Goal: Task Accomplishment & Management: Manage account settings

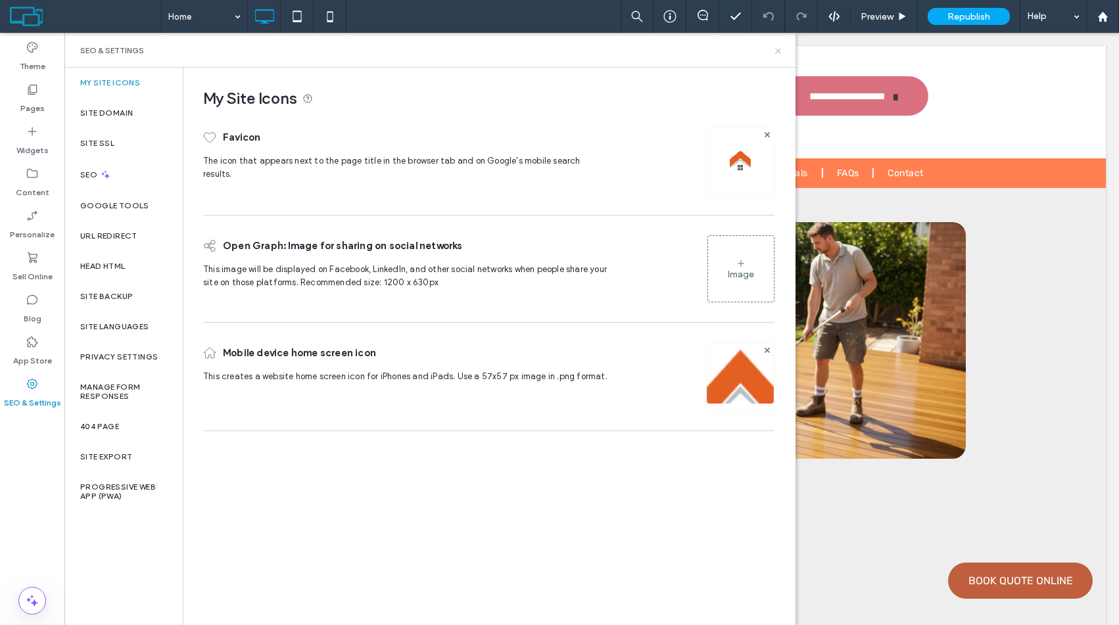
click at [778, 47] on icon at bounding box center [778, 51] width 10 height 10
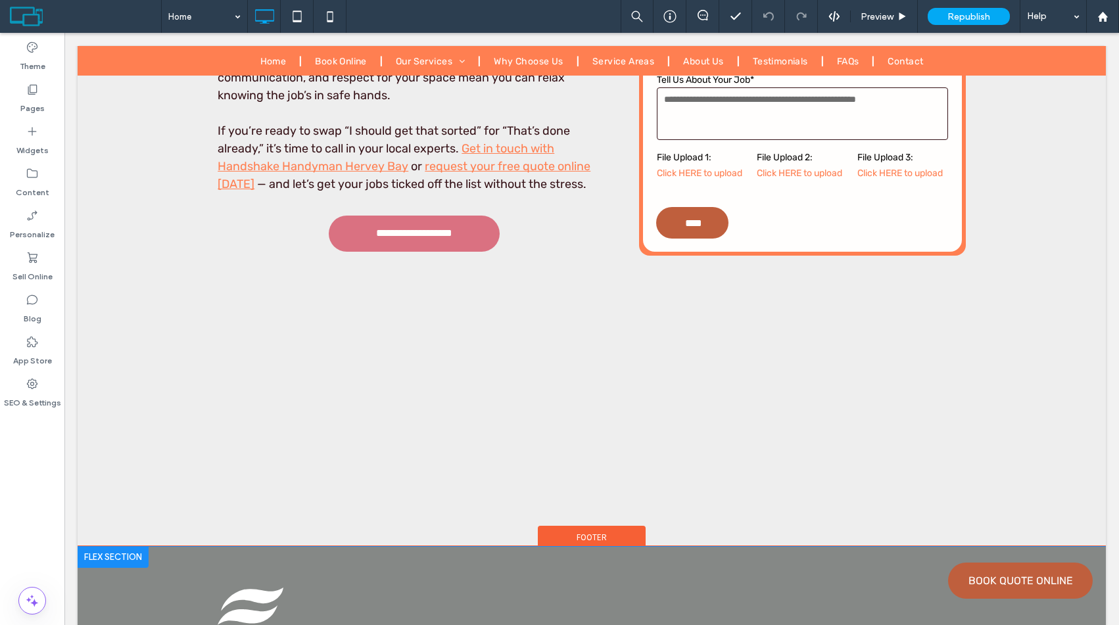
scroll to position [10275, 0]
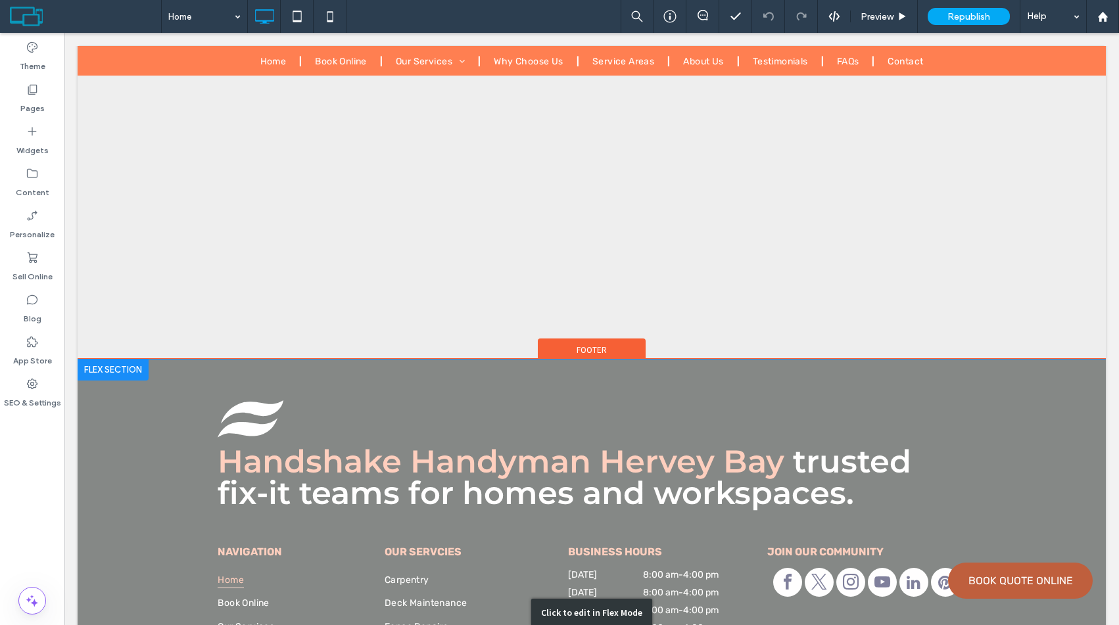
click at [262, 360] on div "Click to edit in Flex Mode" at bounding box center [592, 613] width 1028 height 507
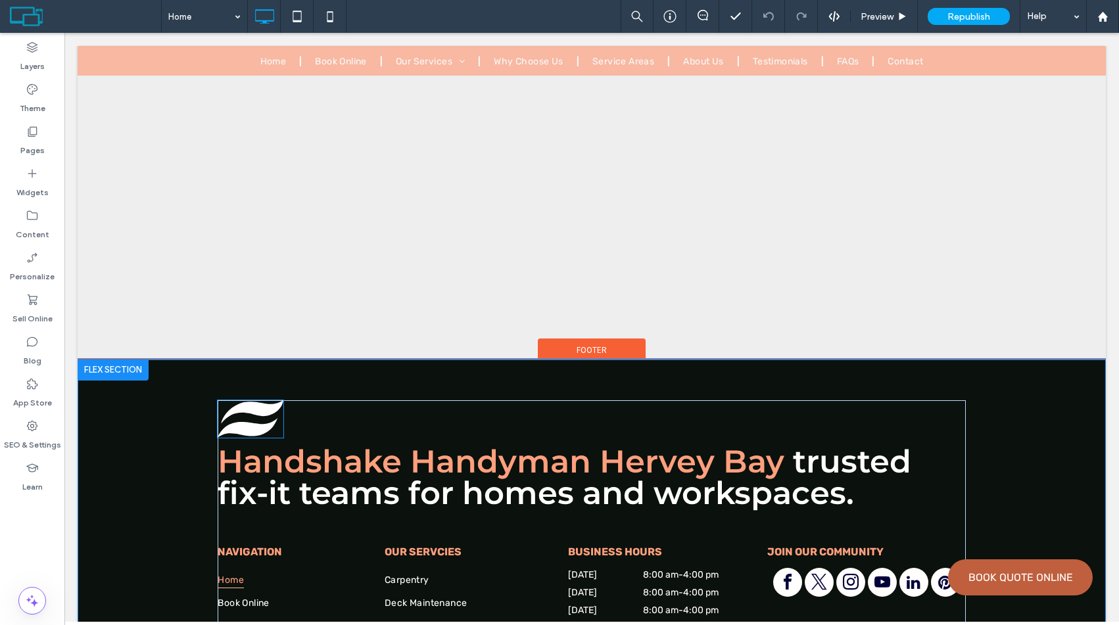
scroll to position [10068, 0]
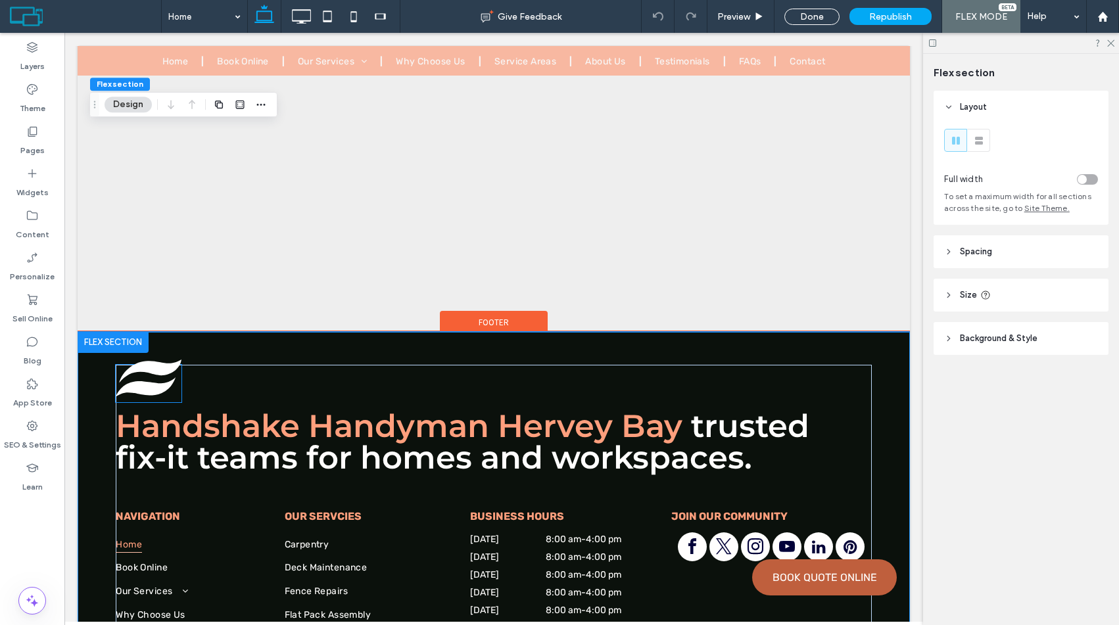
click at [148, 377] on icon at bounding box center [146, 387] width 60 height 20
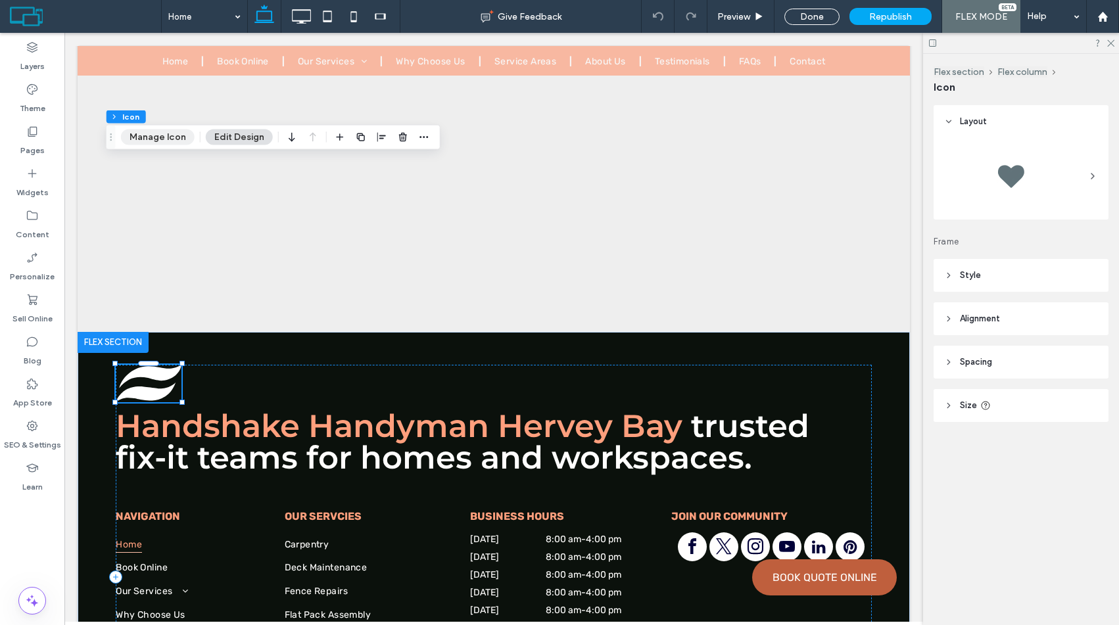
click at [140, 135] on button "Manage Icon" at bounding box center [158, 138] width 74 height 16
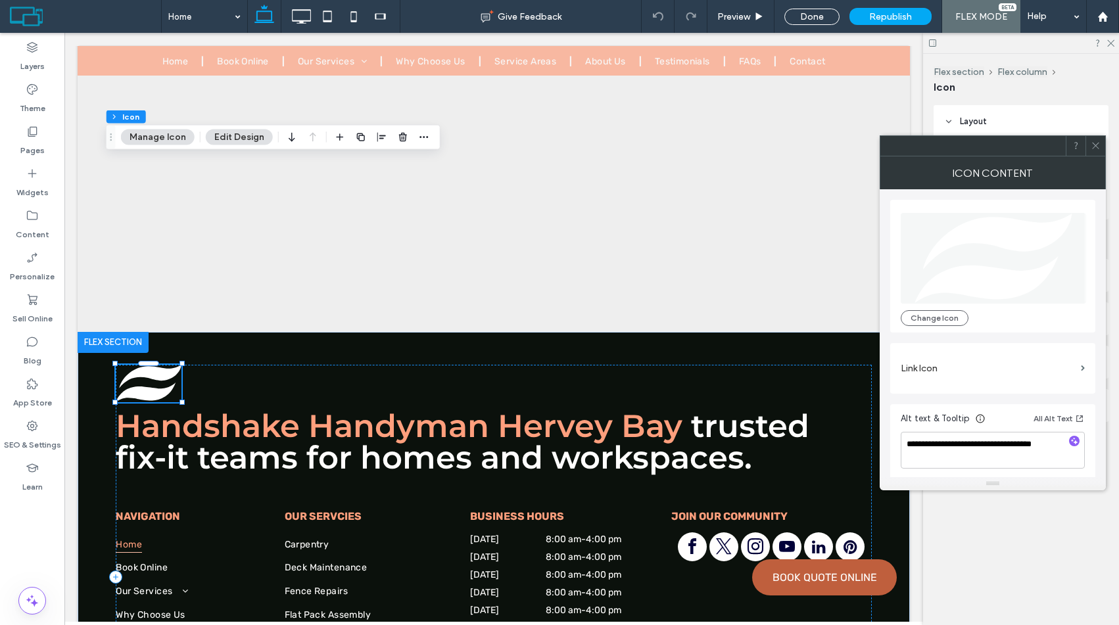
click at [936, 305] on div "Glide Painters Gladstone QLD [GEOGRAPHIC_DATA] Change Icon" at bounding box center [993, 266] width 184 height 120
click at [940, 312] on button "Change Icon" at bounding box center [935, 318] width 68 height 16
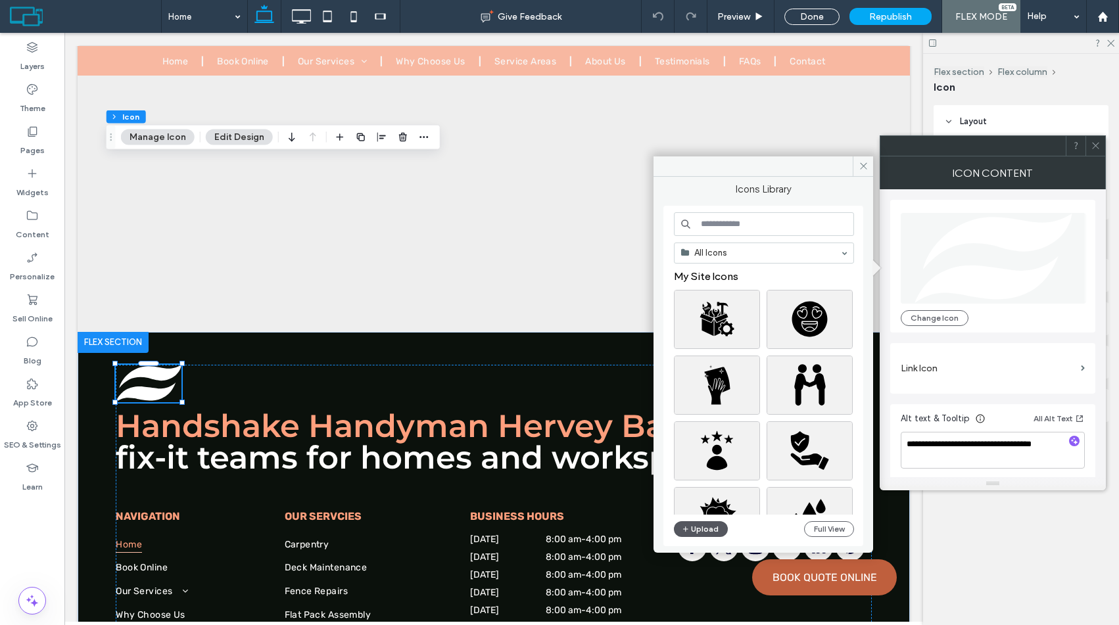
click at [694, 528] on button "Upload" at bounding box center [701, 529] width 54 height 16
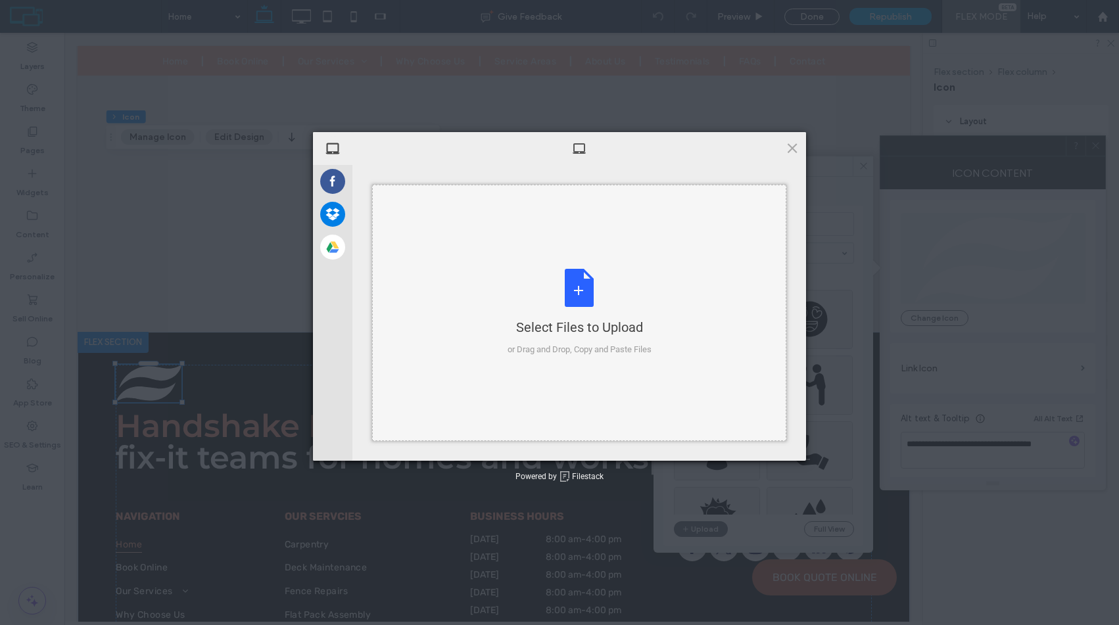
click at [602, 323] on div "Select Files to Upload" at bounding box center [580, 327] width 144 height 18
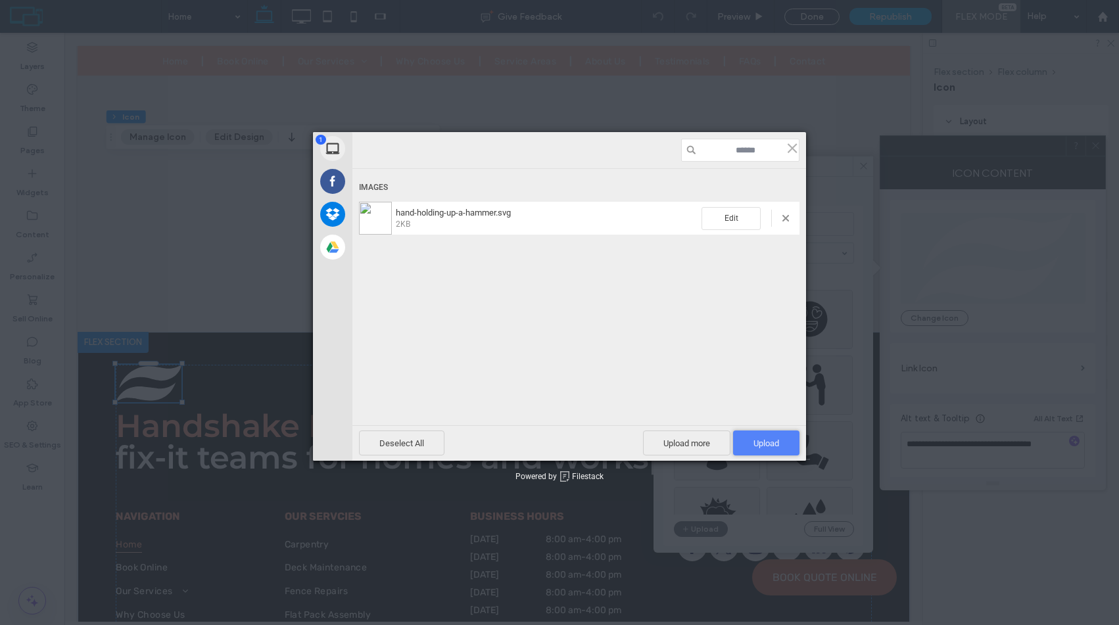
click at [765, 439] on span "Upload 1" at bounding box center [766, 444] width 26 height 10
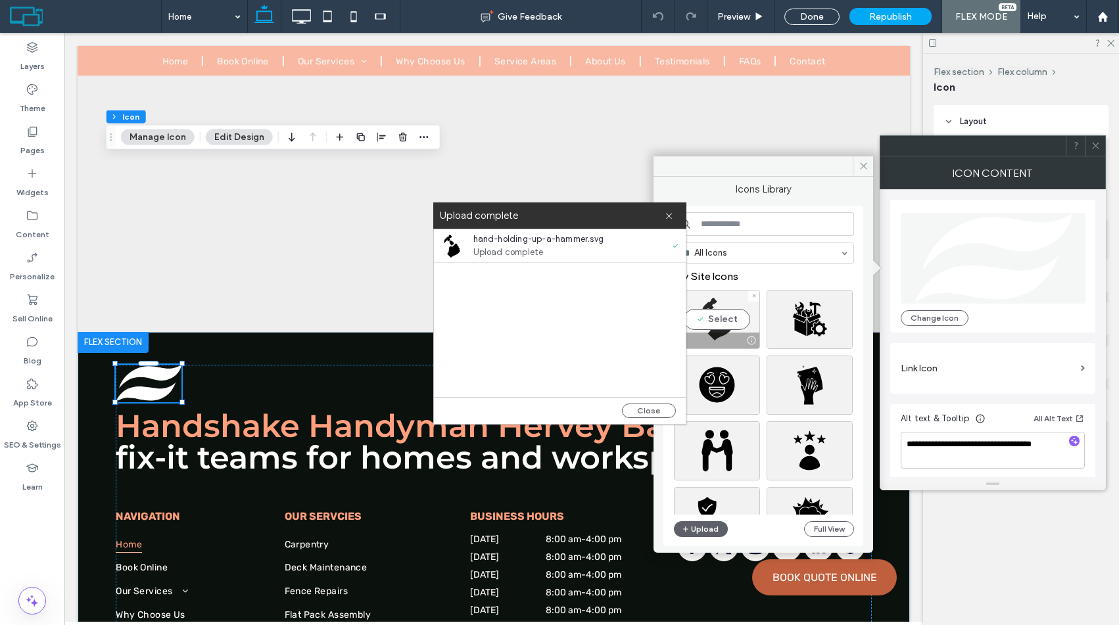
click at [709, 309] on div "Select" at bounding box center [717, 319] width 86 height 59
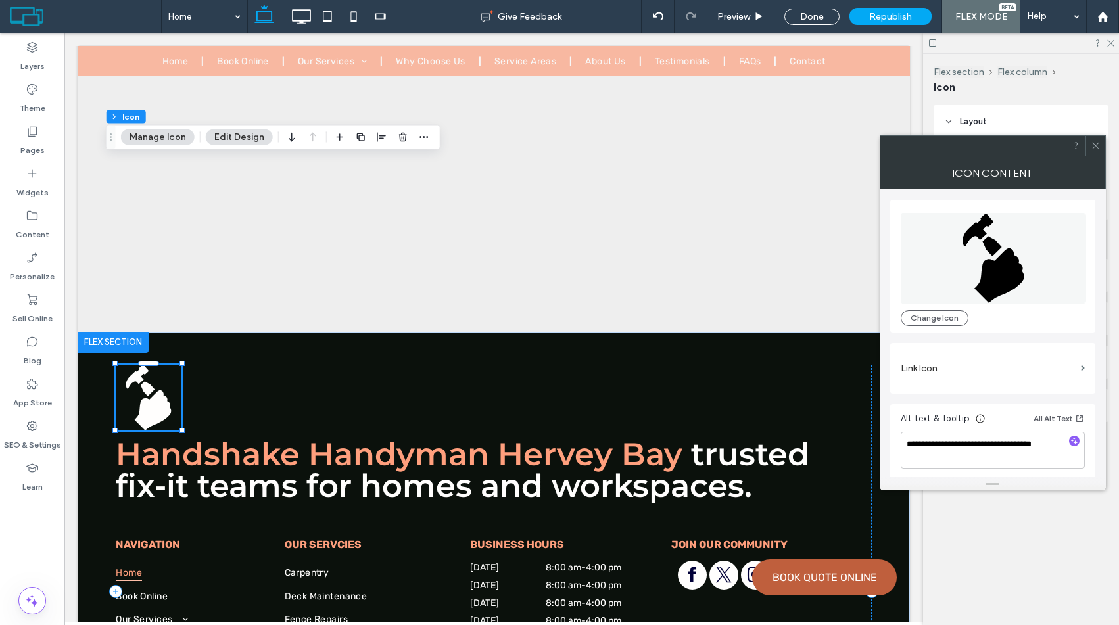
click at [1099, 148] on icon at bounding box center [1096, 146] width 10 height 10
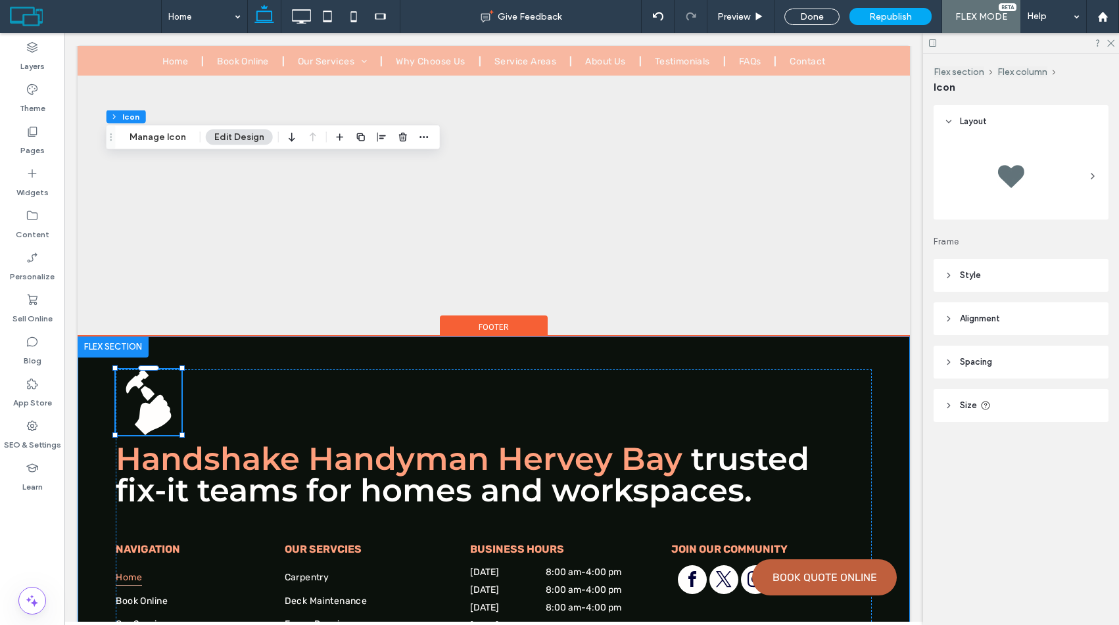
scroll to position [0, 0]
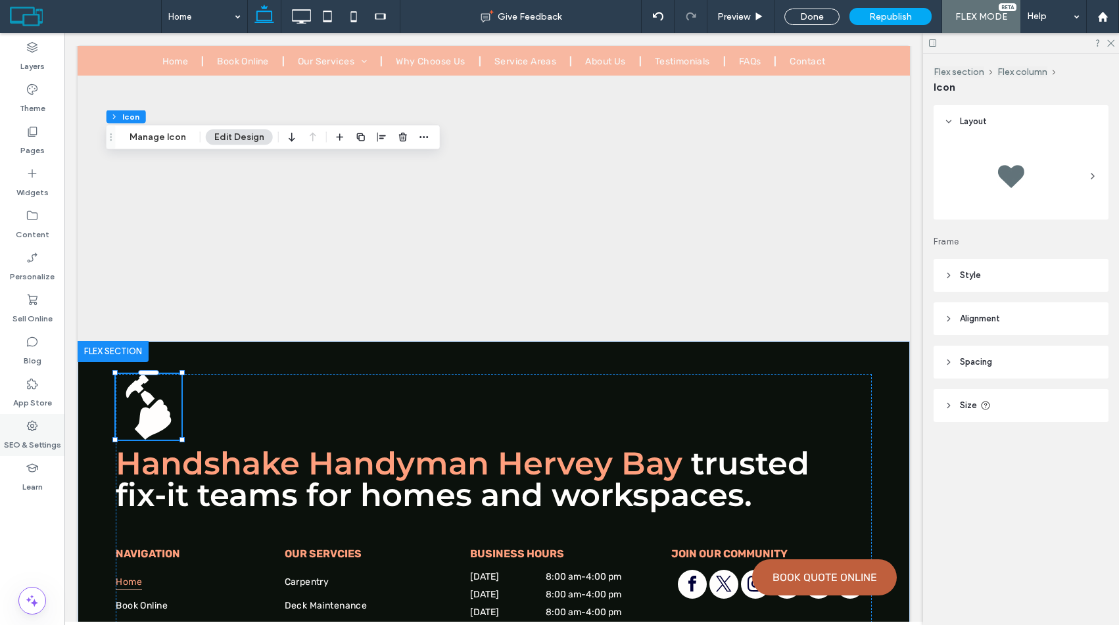
click at [46, 420] on div "SEO & Settings" at bounding box center [32, 435] width 64 height 42
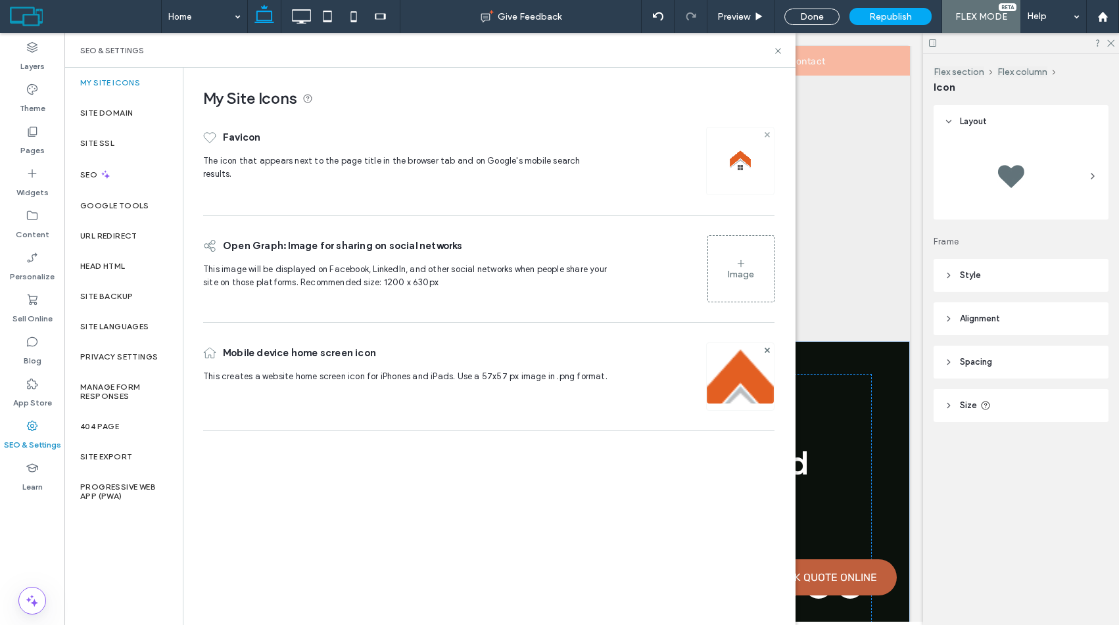
click at [765, 136] on use at bounding box center [766, 133] width 5 height 5
click at [37, 125] on icon at bounding box center [32, 131] width 13 height 13
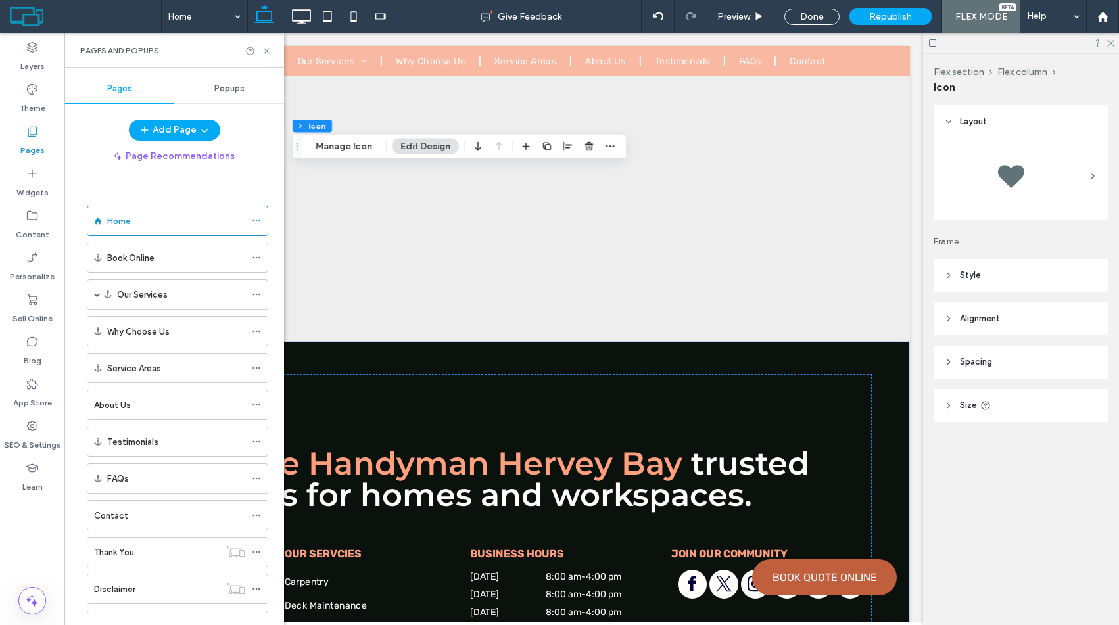
drag, startPoint x: 34, startPoint y: 98, endPoint x: 114, endPoint y: 98, distance: 80.2
click at [34, 98] on label "Theme" at bounding box center [33, 105] width 26 height 18
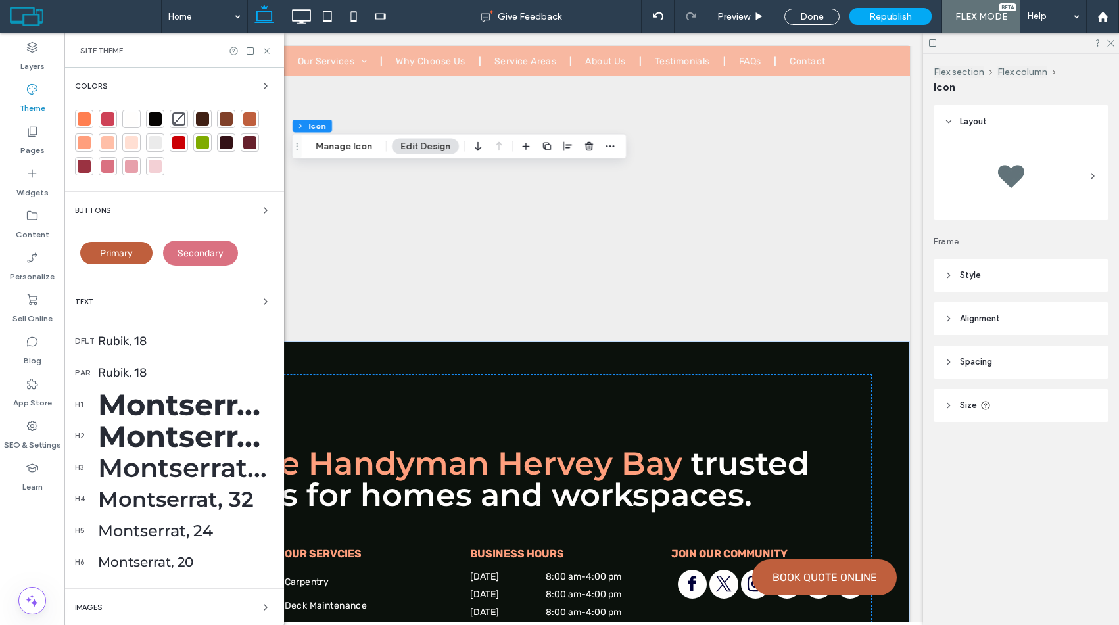
click at [108, 120] on div at bounding box center [107, 118] width 13 height 13
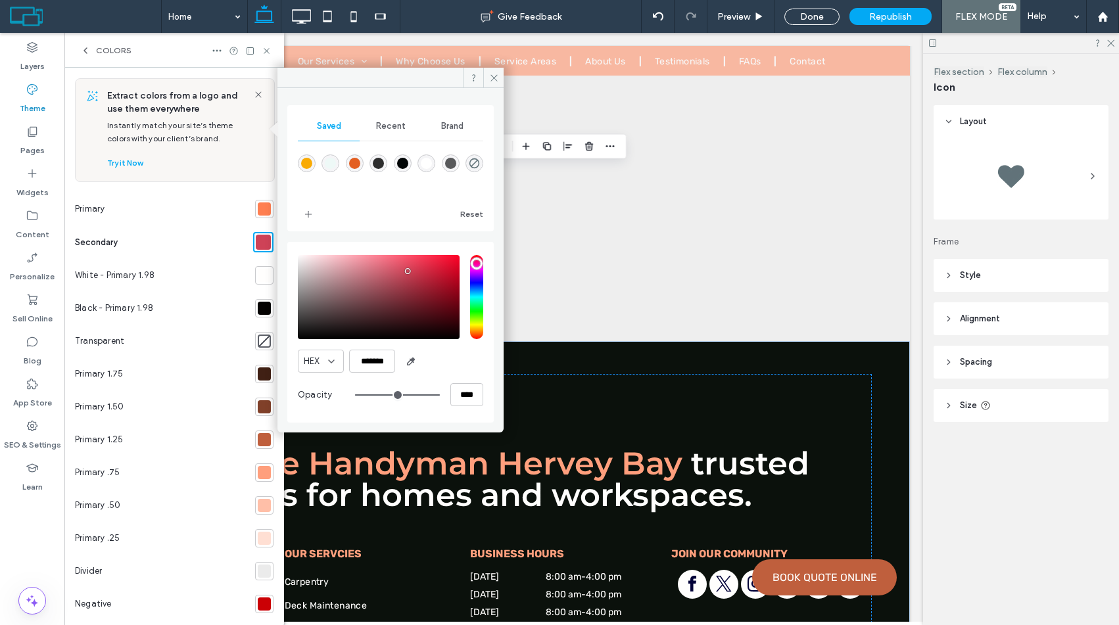
click at [374, 373] on div "HEX ******* Opacity ****" at bounding box center [390, 333] width 185 height 168
click at [374, 372] on input "*******" at bounding box center [372, 361] width 46 height 23
click at [258, 208] on div at bounding box center [264, 209] width 13 height 13
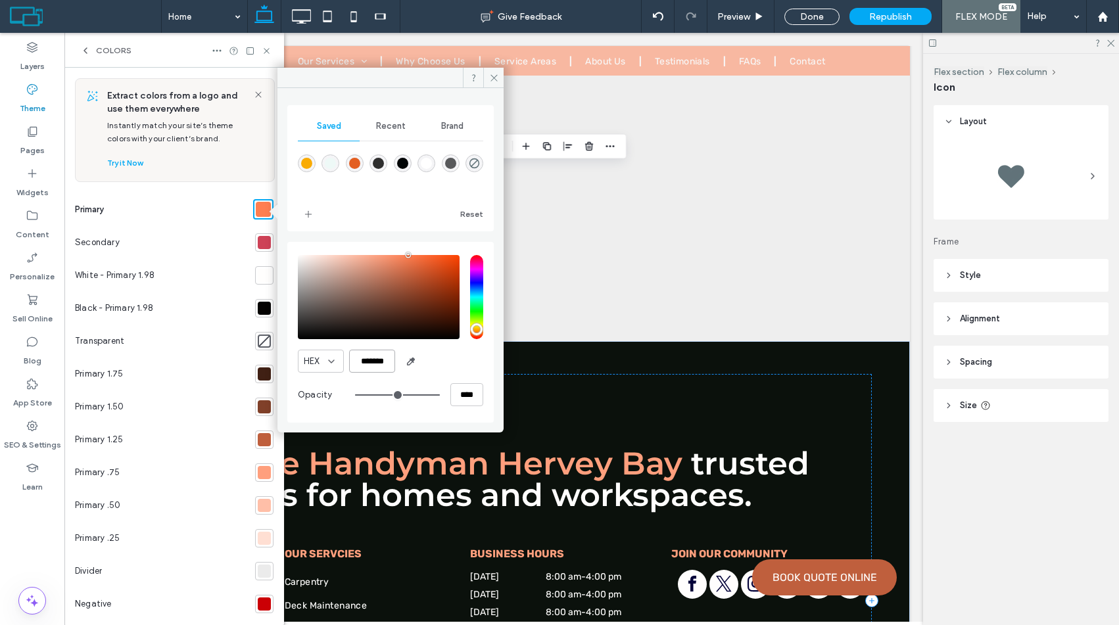
click at [371, 359] on input "*******" at bounding box center [372, 361] width 46 height 23
click at [259, 439] on div at bounding box center [264, 439] width 13 height 13
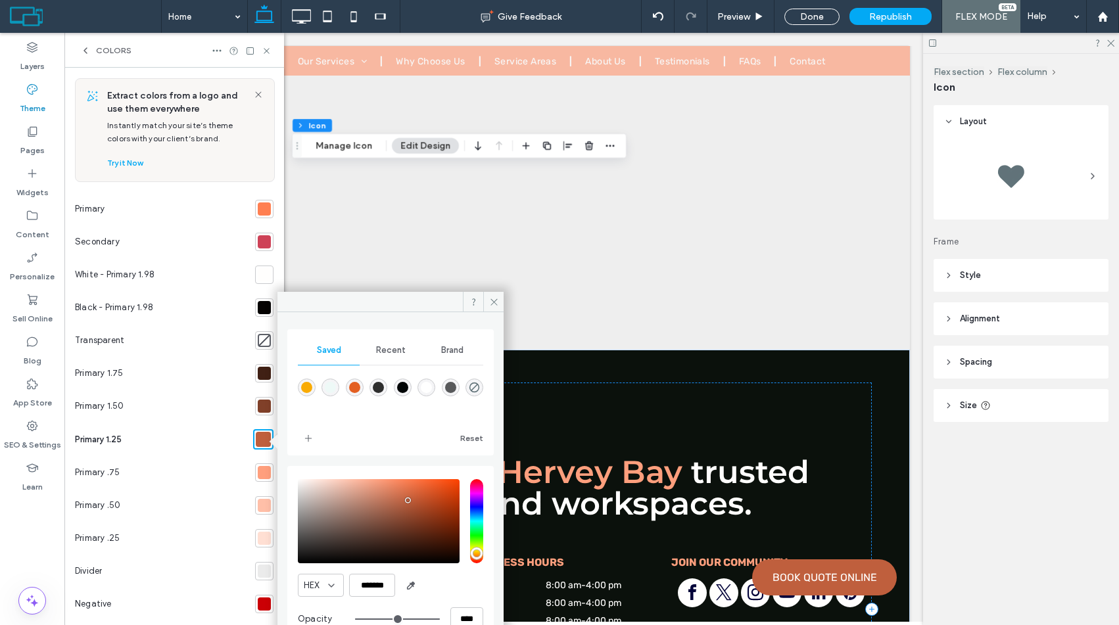
click at [264, 418] on section at bounding box center [262, 406] width 24 height 33
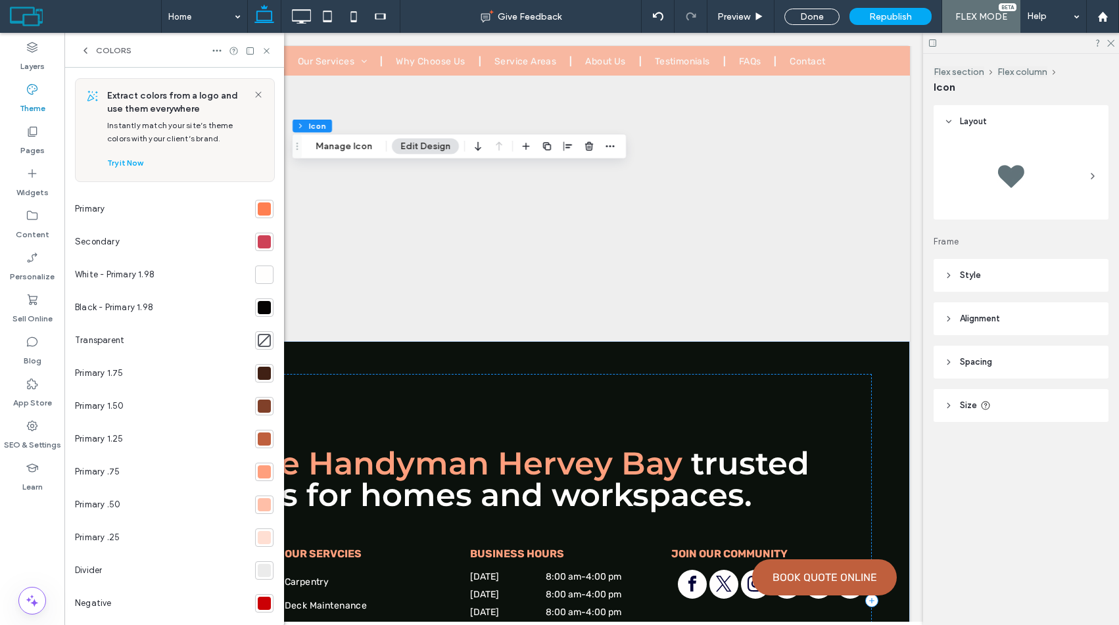
click at [258, 410] on div at bounding box center [264, 406] width 13 height 13
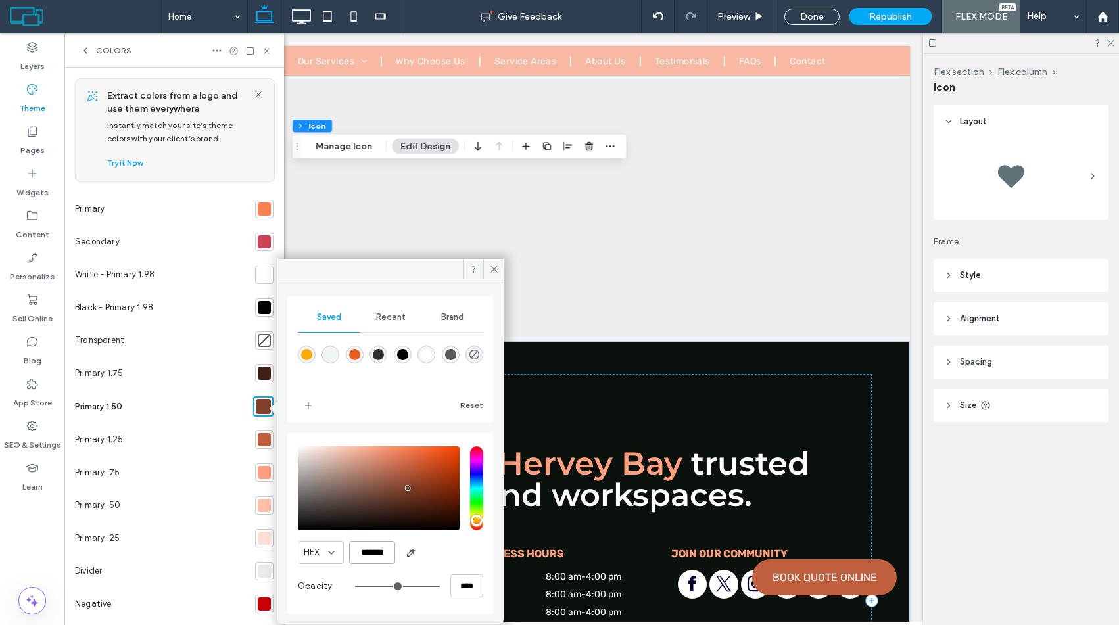
click at [364, 556] on input "*******" at bounding box center [372, 552] width 46 height 23
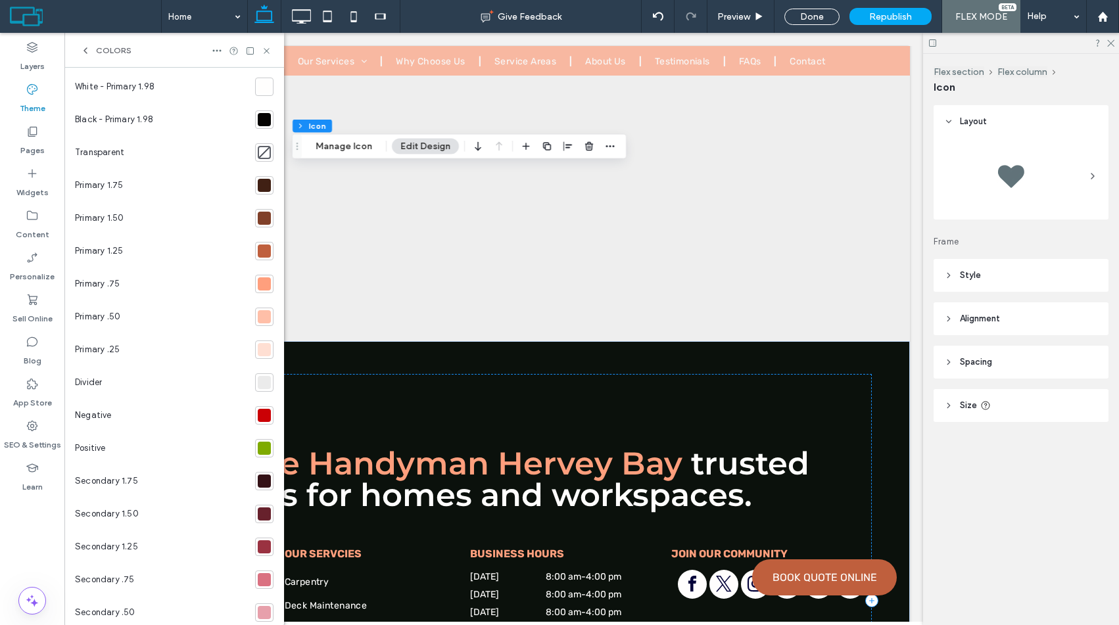
scroll to position [252, 0]
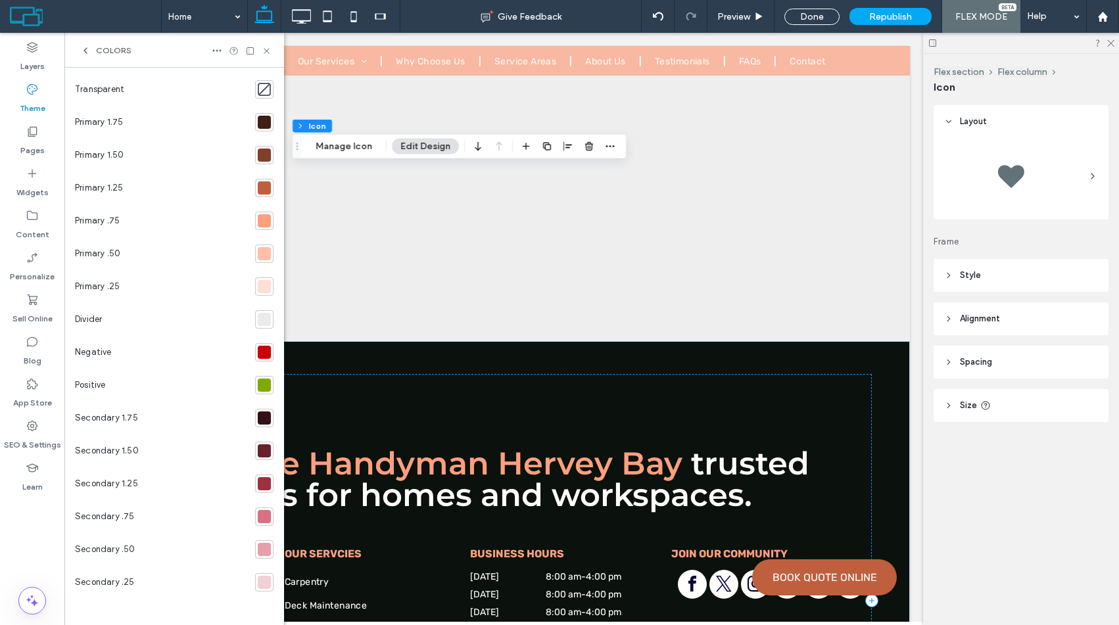
click at [260, 293] on div at bounding box center [264, 286] width 13 height 13
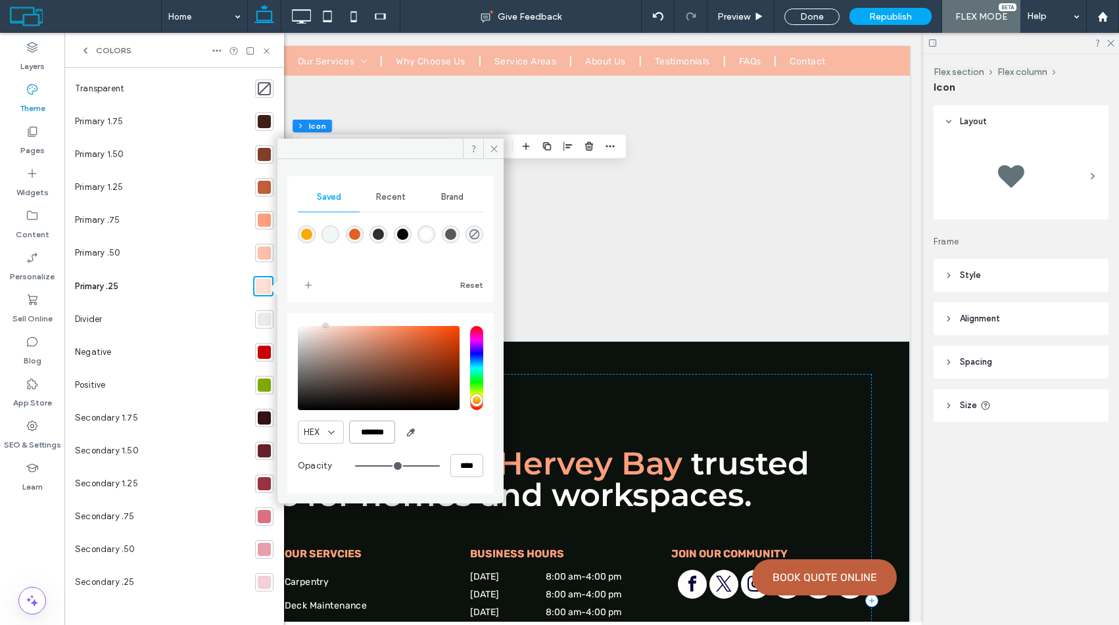
click at [375, 427] on input "*******" at bounding box center [372, 432] width 46 height 23
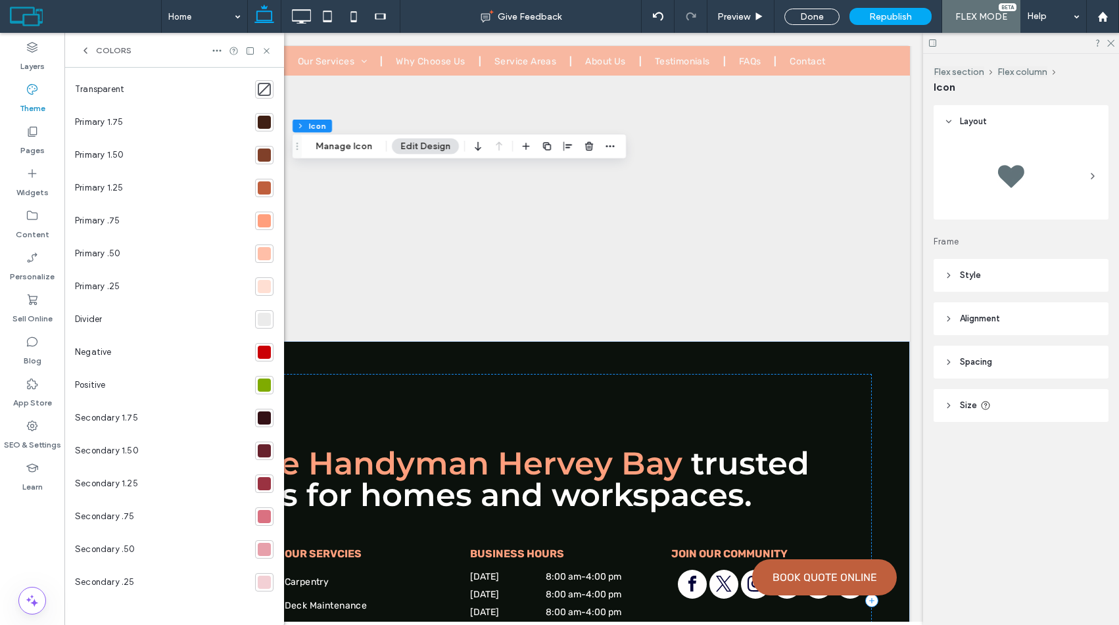
click at [258, 585] on div at bounding box center [264, 582] width 13 height 13
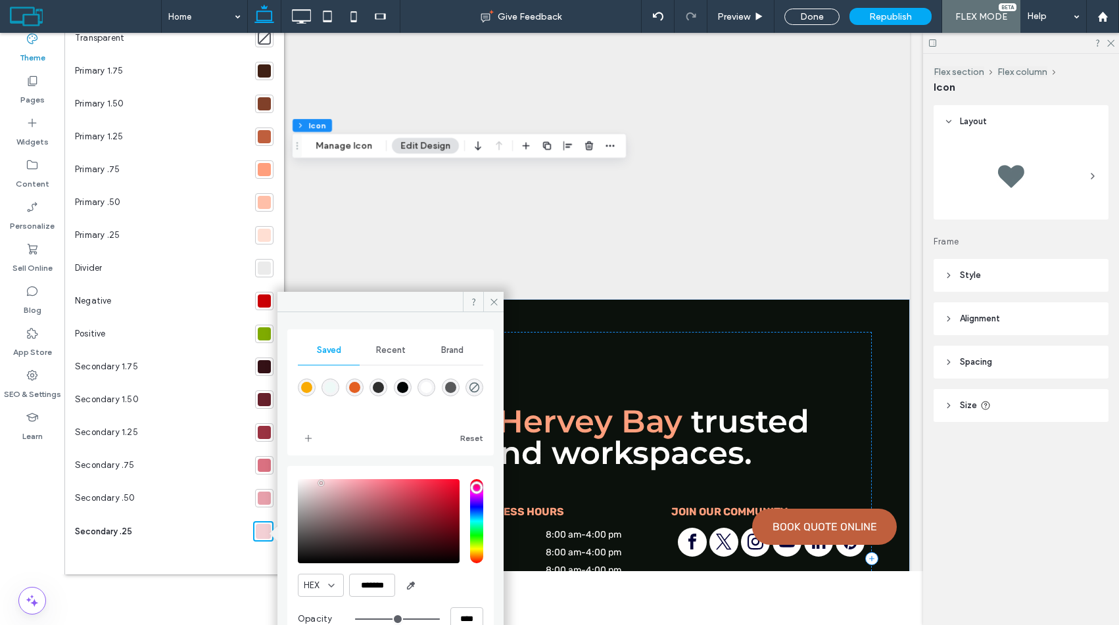
scroll to position [82, 0]
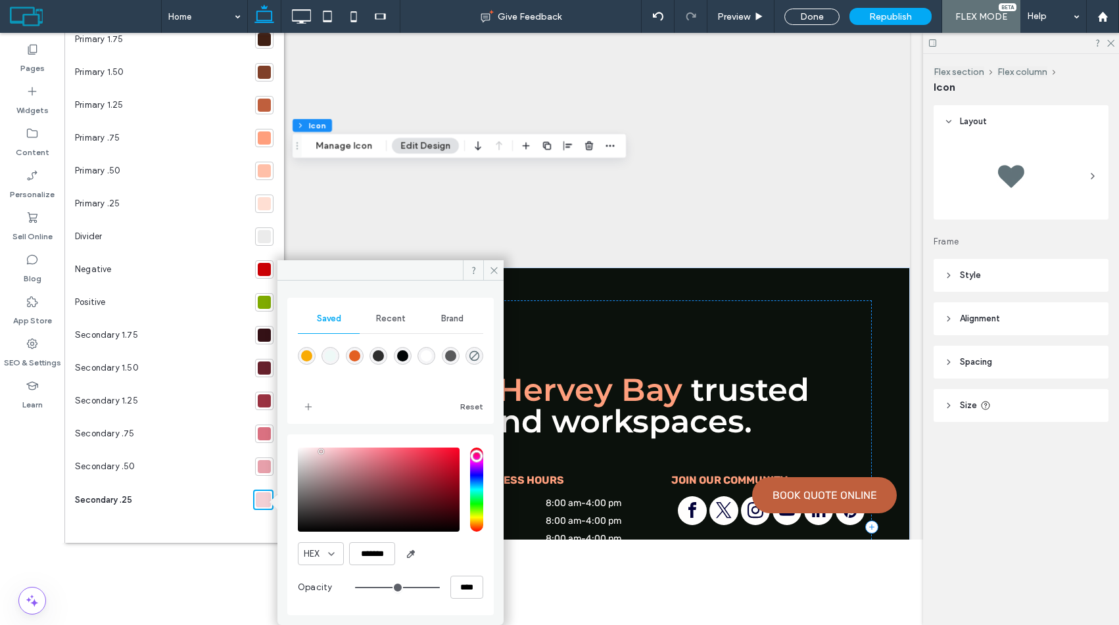
click at [258, 233] on div at bounding box center [264, 236] width 13 height 13
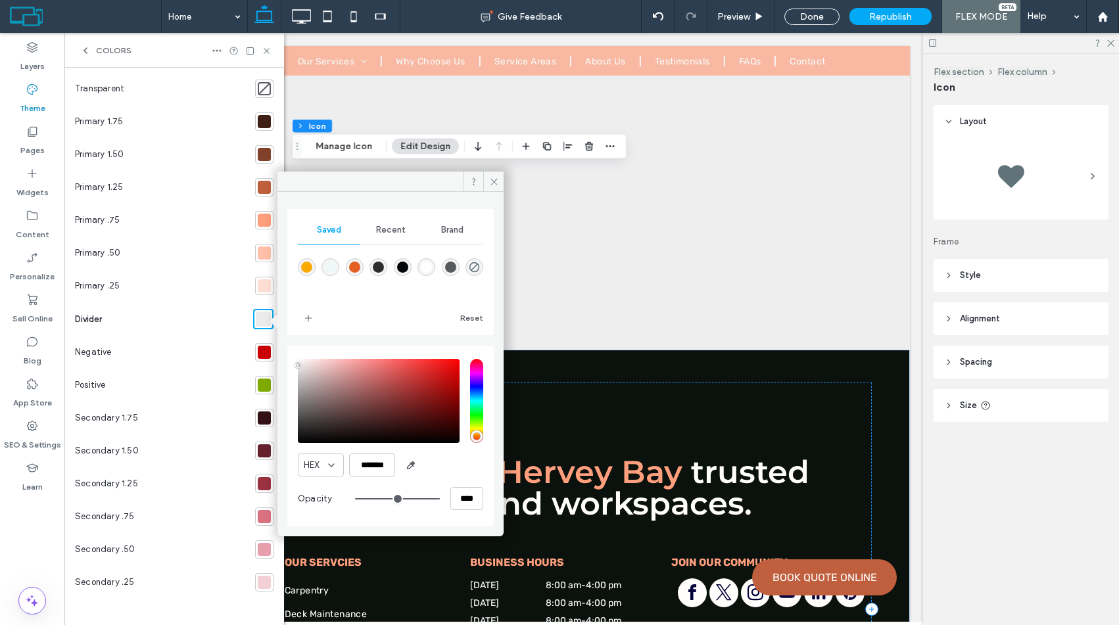
scroll to position [10068, 0]
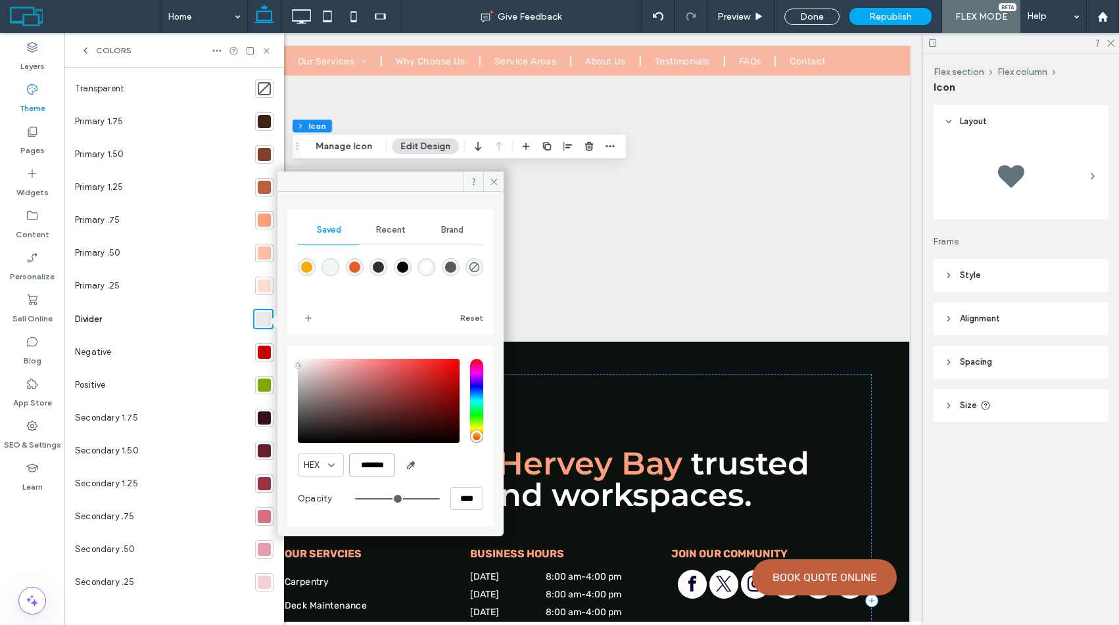
click at [368, 460] on input "*******" at bounding box center [372, 465] width 46 height 23
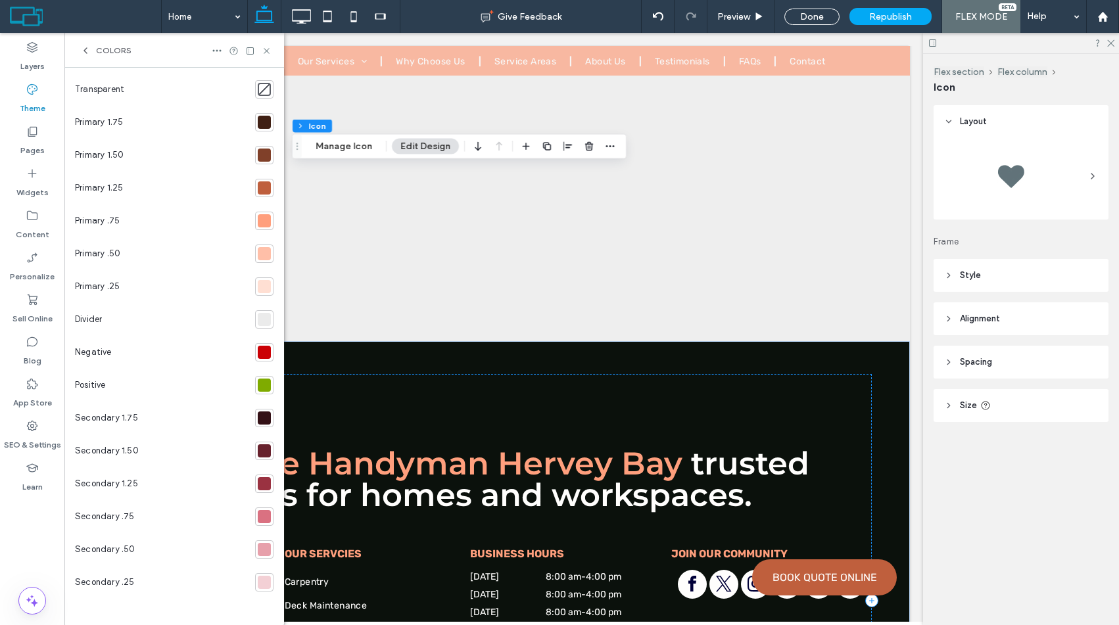
scroll to position [0, 0]
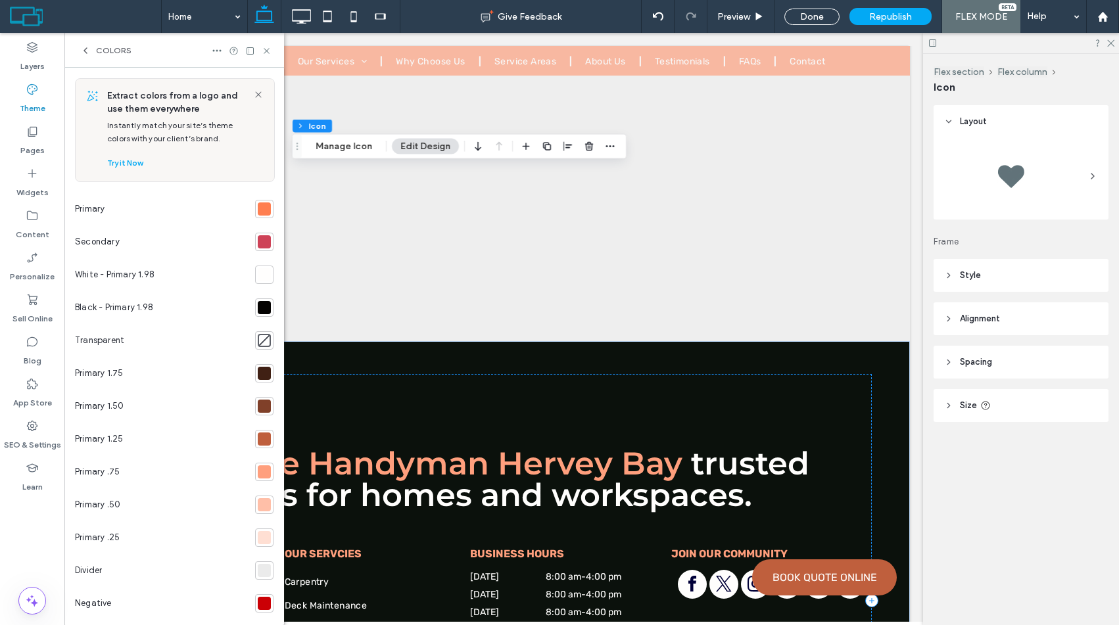
click at [258, 210] on div at bounding box center [264, 209] width 13 height 13
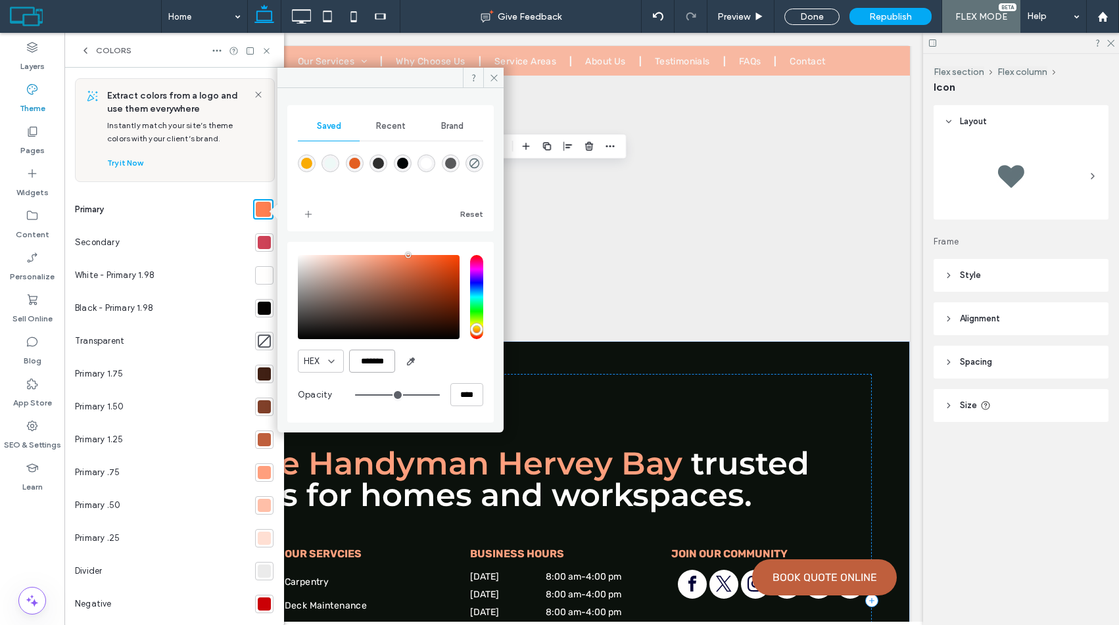
click at [373, 370] on input "*******" at bounding box center [372, 361] width 46 height 23
click at [258, 435] on div at bounding box center [264, 439] width 13 height 13
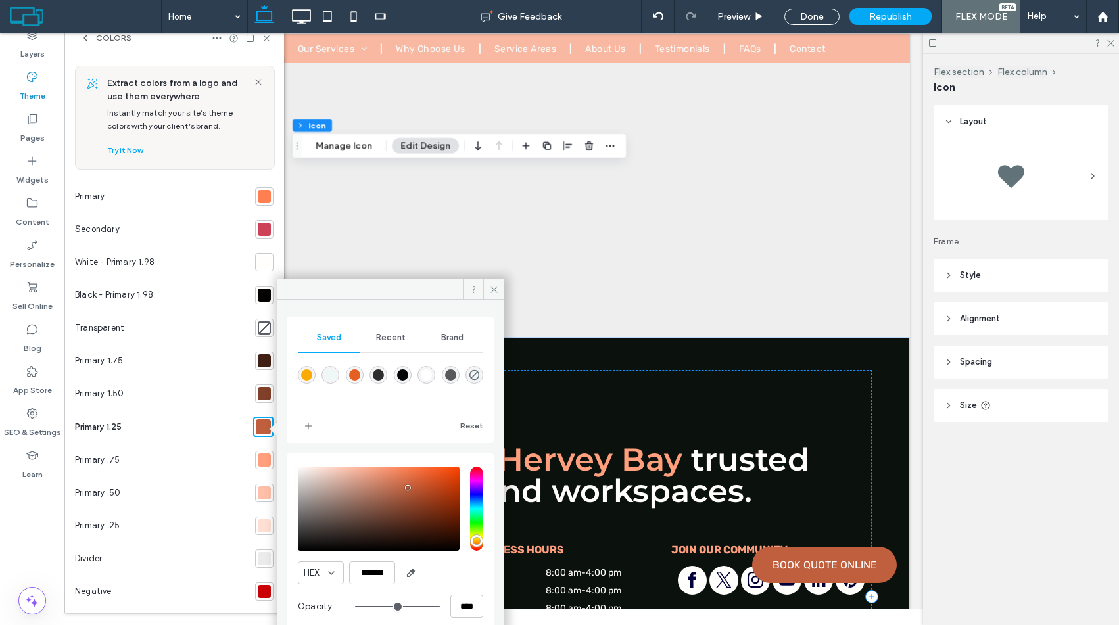
scroll to position [32, 0]
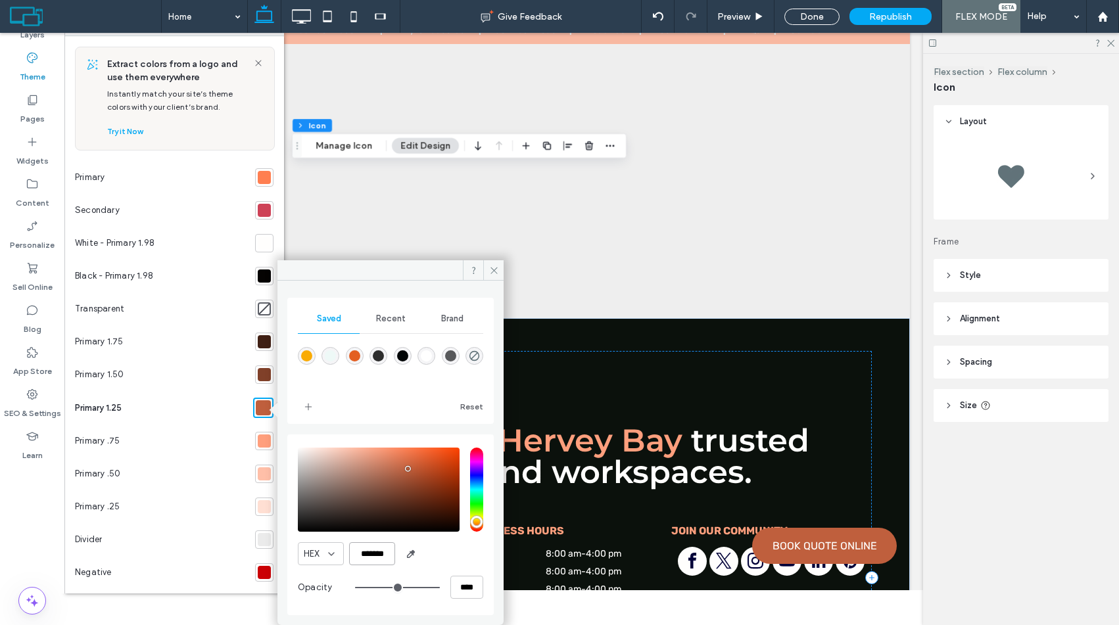
click at [377, 544] on input "*******" at bounding box center [372, 553] width 46 height 23
click at [258, 378] on div at bounding box center [264, 374] width 13 height 13
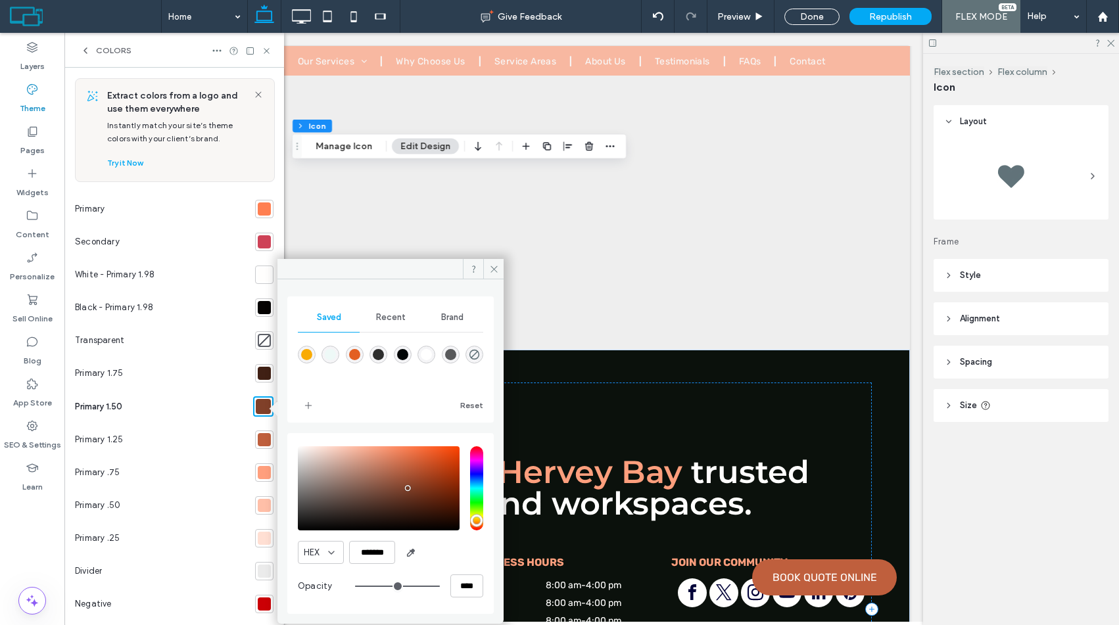
scroll to position [0, 0]
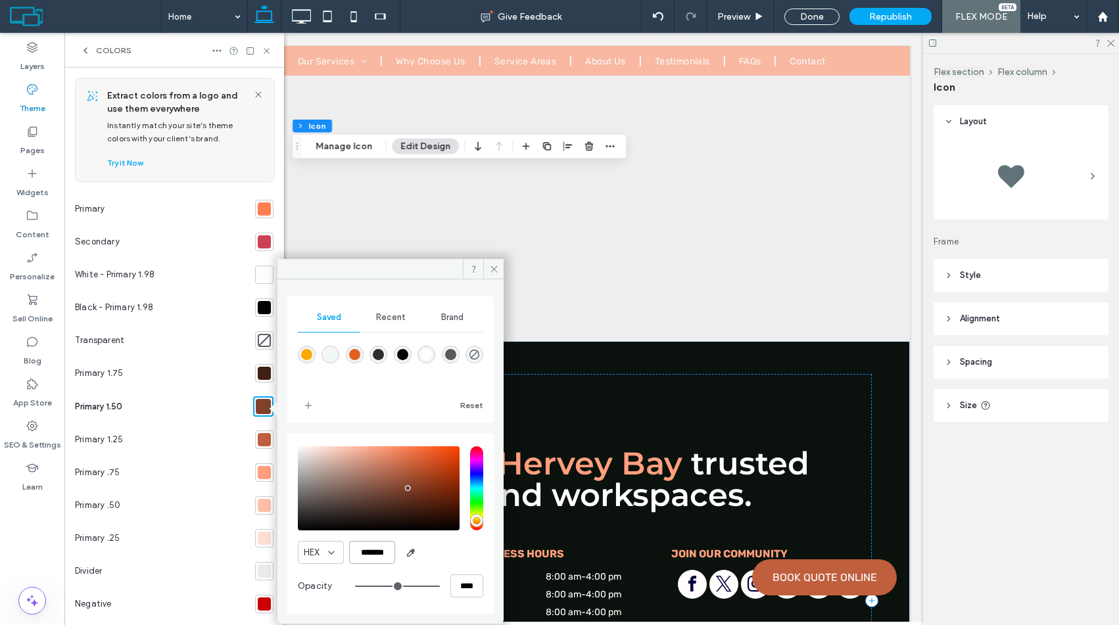
click at [377, 554] on input "*******" at bounding box center [372, 552] width 46 height 23
click at [495, 267] on use at bounding box center [493, 269] width 7 height 7
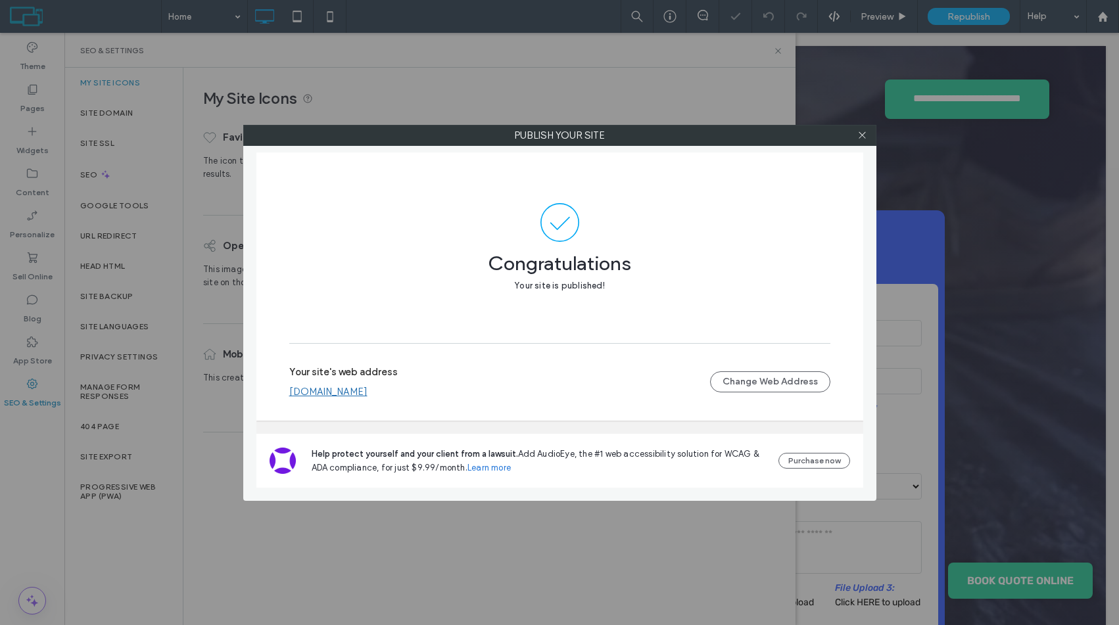
click at [391, 449] on span "Help protect yourself and your client from a lawsuit." at bounding box center [415, 454] width 206 height 10
click at [368, 397] on link "www.handymanmackay.com.au" at bounding box center [328, 392] width 78 height 12
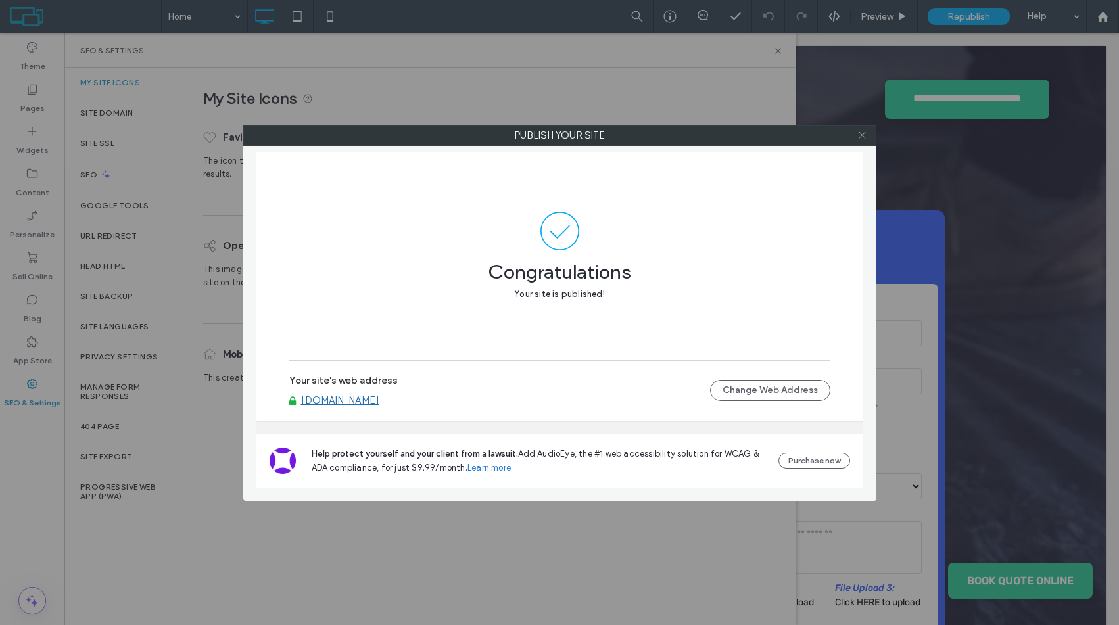
click at [862, 135] on use at bounding box center [862, 135] width 7 height 7
